Goal: Communication & Community: Share content

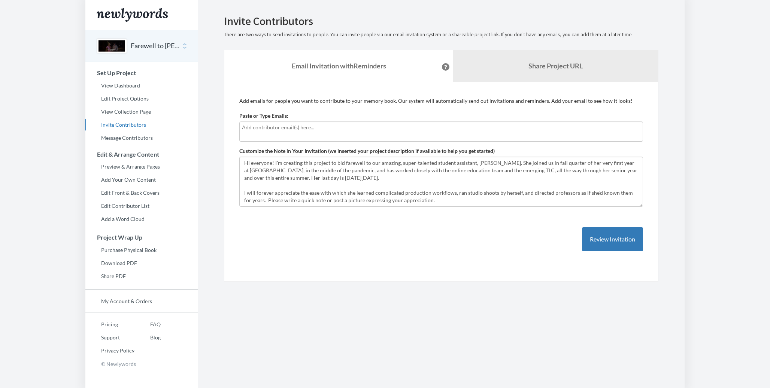
click at [347, 129] on input "text" at bounding box center [441, 128] width 398 height 8
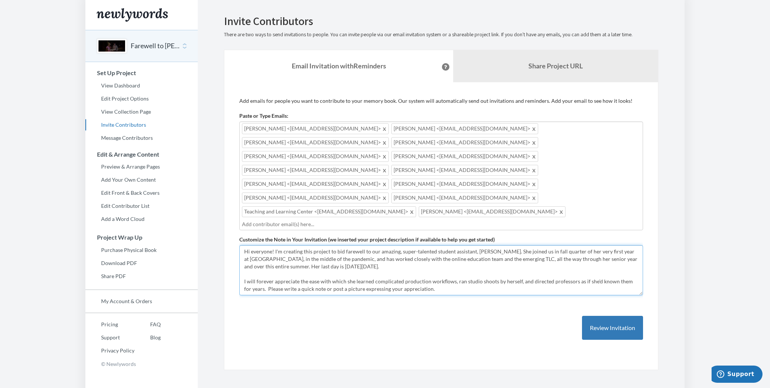
click at [551, 246] on textarea "Hi everyone! I'm creating this project to bid farewell to our amazing, super-ta…" at bounding box center [440, 271] width 403 height 50
drag, startPoint x: 320, startPoint y: 224, endPoint x: 257, endPoint y: 225, distance: 62.5
click at [257, 246] on textarea "Hi everyone! I'm creating this project to bid farewell to our amazing, super-ta…" at bounding box center [440, 271] width 403 height 50
drag, startPoint x: 550, startPoint y: 218, endPoint x: 508, endPoint y: 216, distance: 42.3
click at [508, 246] on textarea "Hi everyone! I'm creating this project to bid farewell to our amazing, super-ta…" at bounding box center [440, 271] width 403 height 50
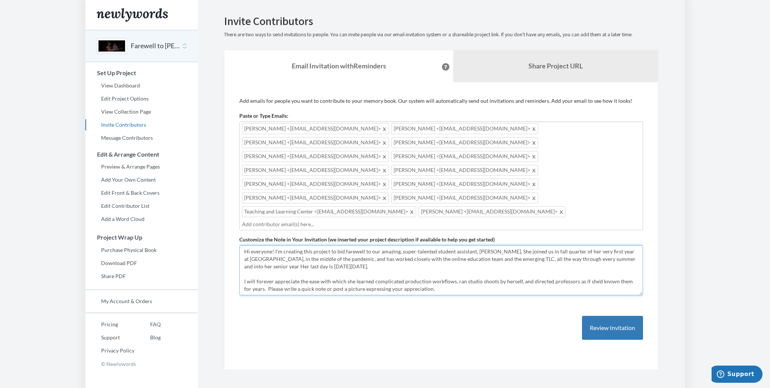
drag, startPoint x: 588, startPoint y: 215, endPoint x: 506, endPoint y: 216, distance: 82.0
click at [506, 246] on textarea "Hi everyone! I'm creating this project to bid farewell to our amazing, super-ta…" at bounding box center [440, 271] width 403 height 50
click at [576, 246] on textarea "Hi everyone! I'm creating this project to bid farewell to our amazing, super-ta…" at bounding box center [440, 271] width 403 height 50
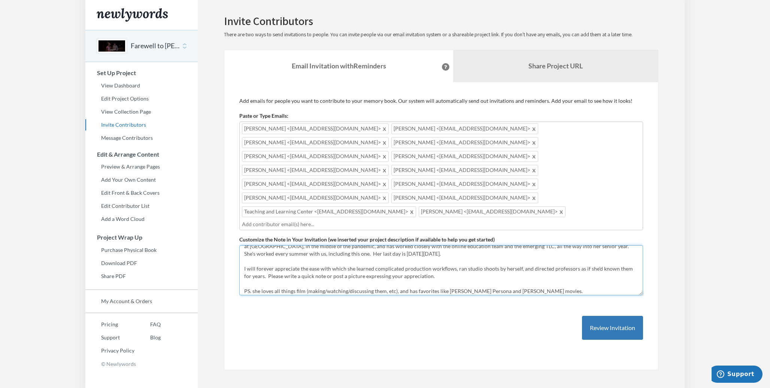
scroll to position [15, 0]
click at [518, 248] on textarea "Hi everyone! I'm creating this project to bid farewell to our amazing, super-ta…" at bounding box center [440, 271] width 403 height 50
drag, startPoint x: 577, startPoint y: 248, endPoint x: 601, endPoint y: 248, distance: 24.0
click at [601, 248] on textarea "Hi everyone! I'm creating this project to bid farewell to our amazing, super-ta…" at bounding box center [440, 271] width 403 height 50
type textarea "Hi everyone! I'm creating this project to bid farewell to our amazing, super-ta…"
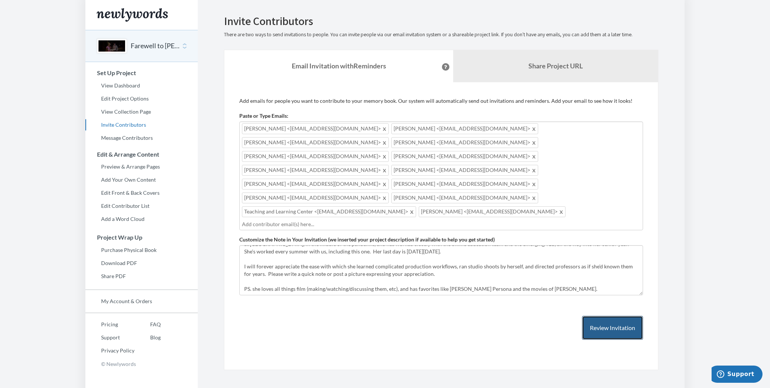
click at [612, 316] on button "Review Invitation" at bounding box center [612, 328] width 61 height 24
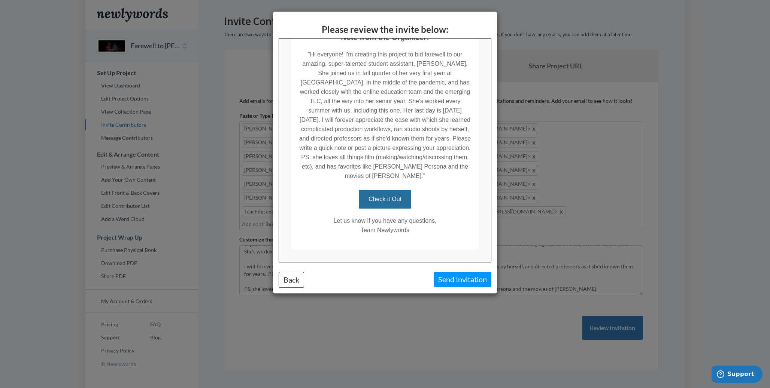
scroll to position [140, 0]
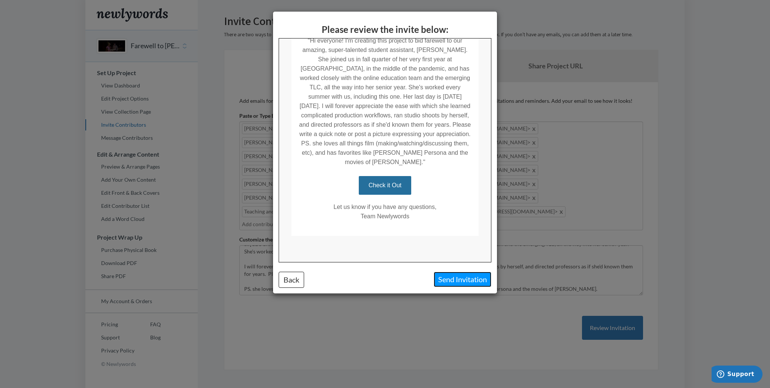
click at [465, 280] on button "Send Invitation" at bounding box center [462, 279] width 58 height 15
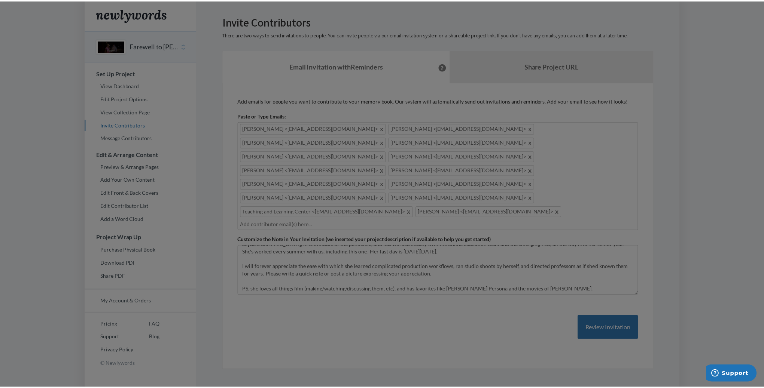
scroll to position [0, 0]
